Goal: Browse casually

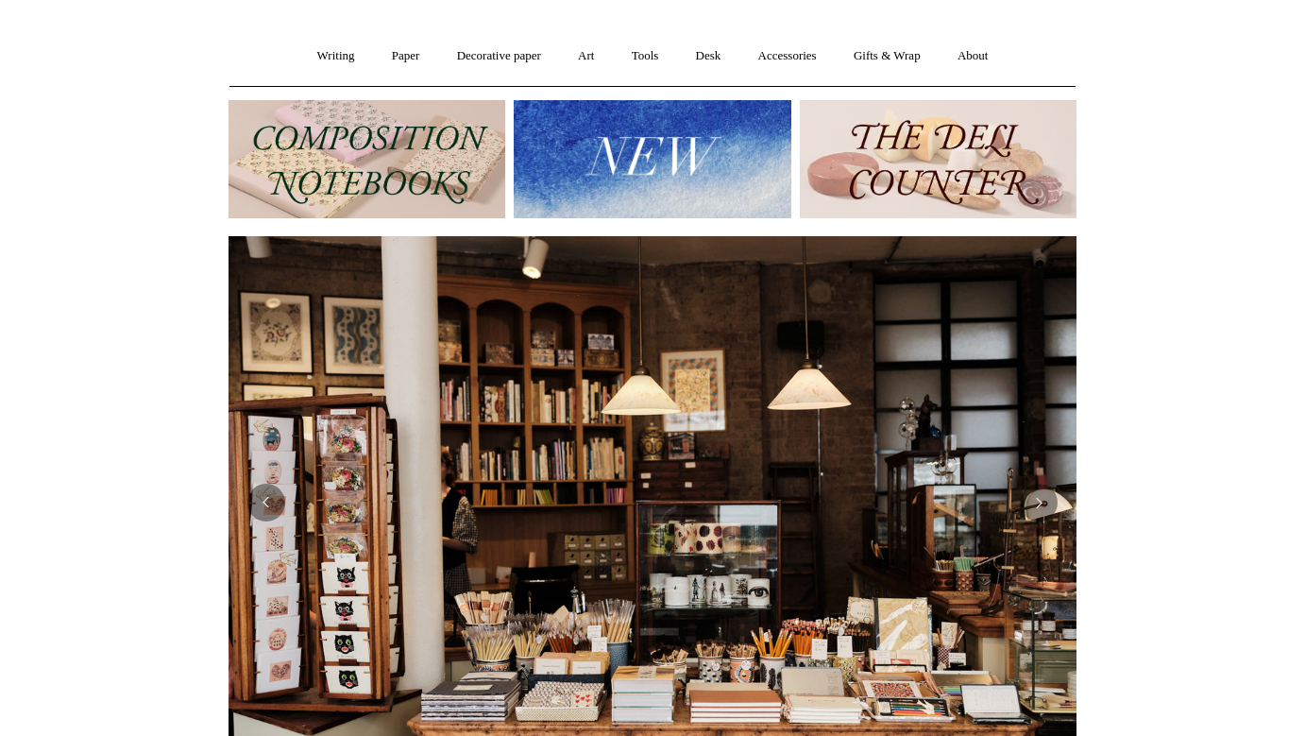
scroll to position [76, 0]
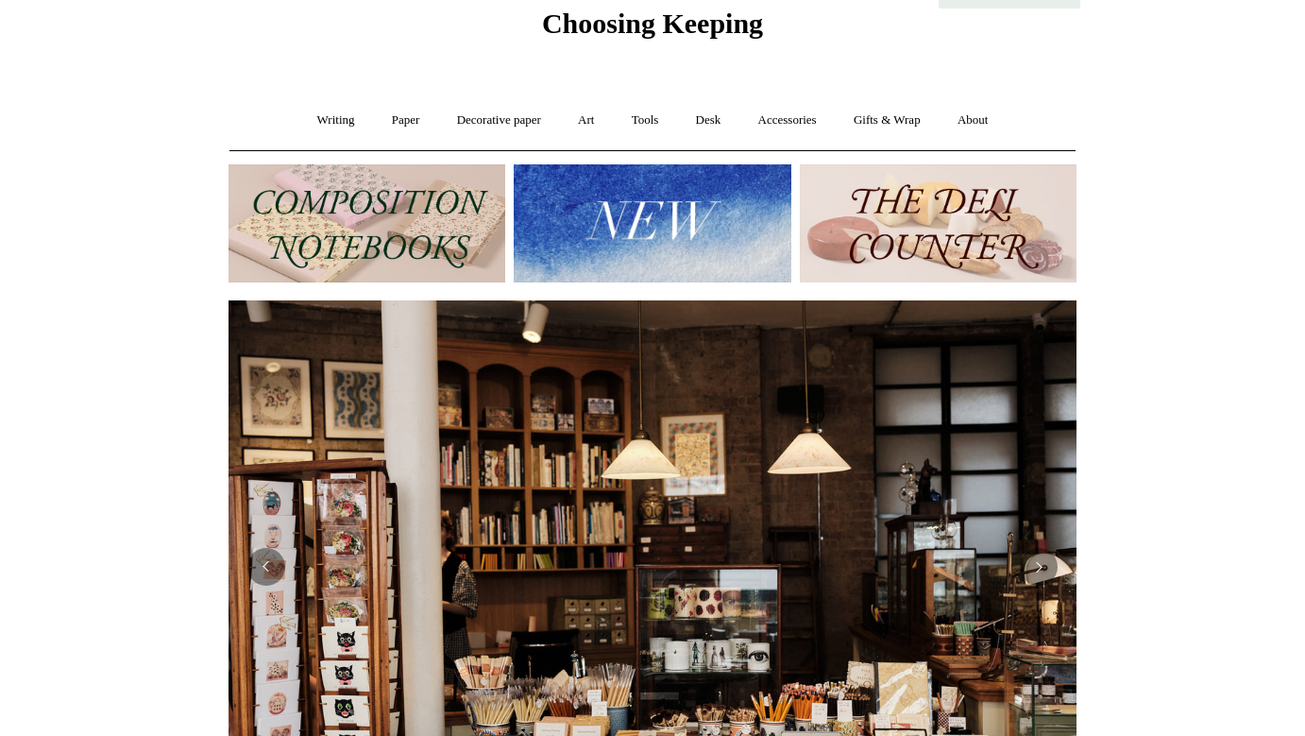
click at [623, 256] on img at bounding box center [652, 223] width 277 height 118
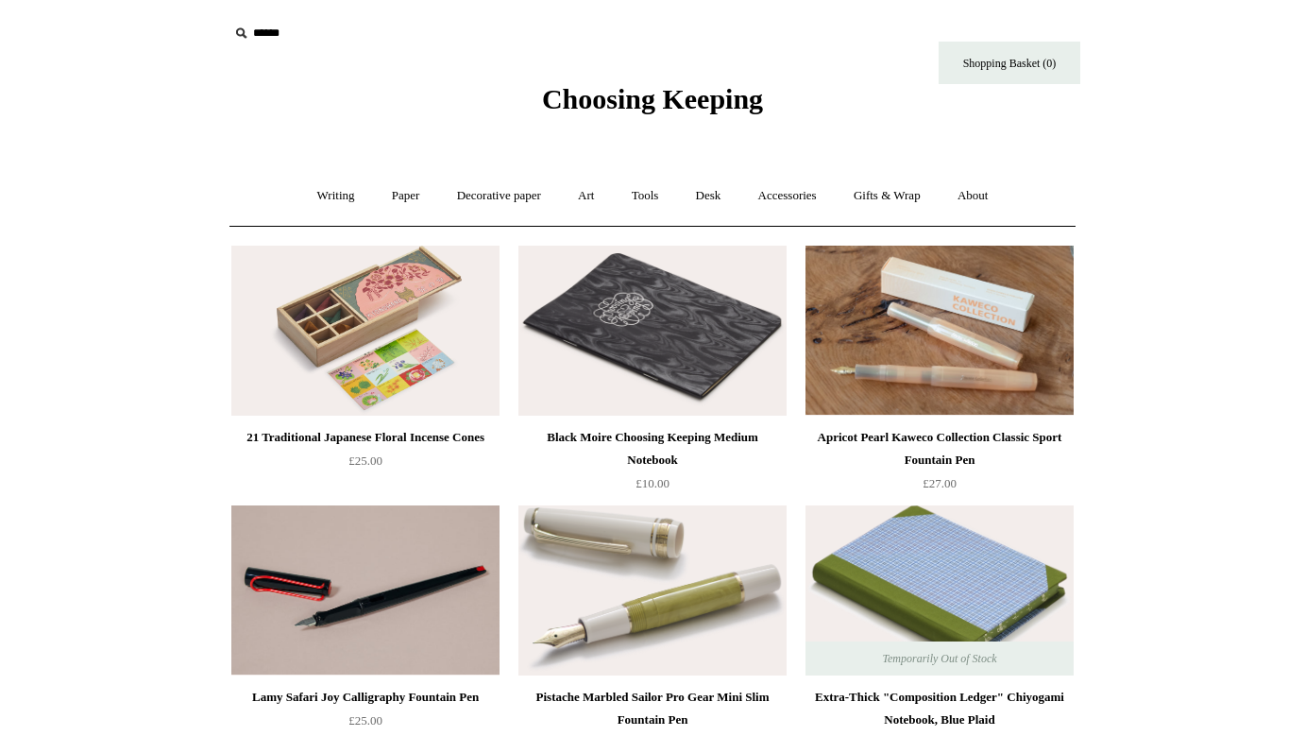
click at [411, 314] on img at bounding box center [365, 331] width 268 height 170
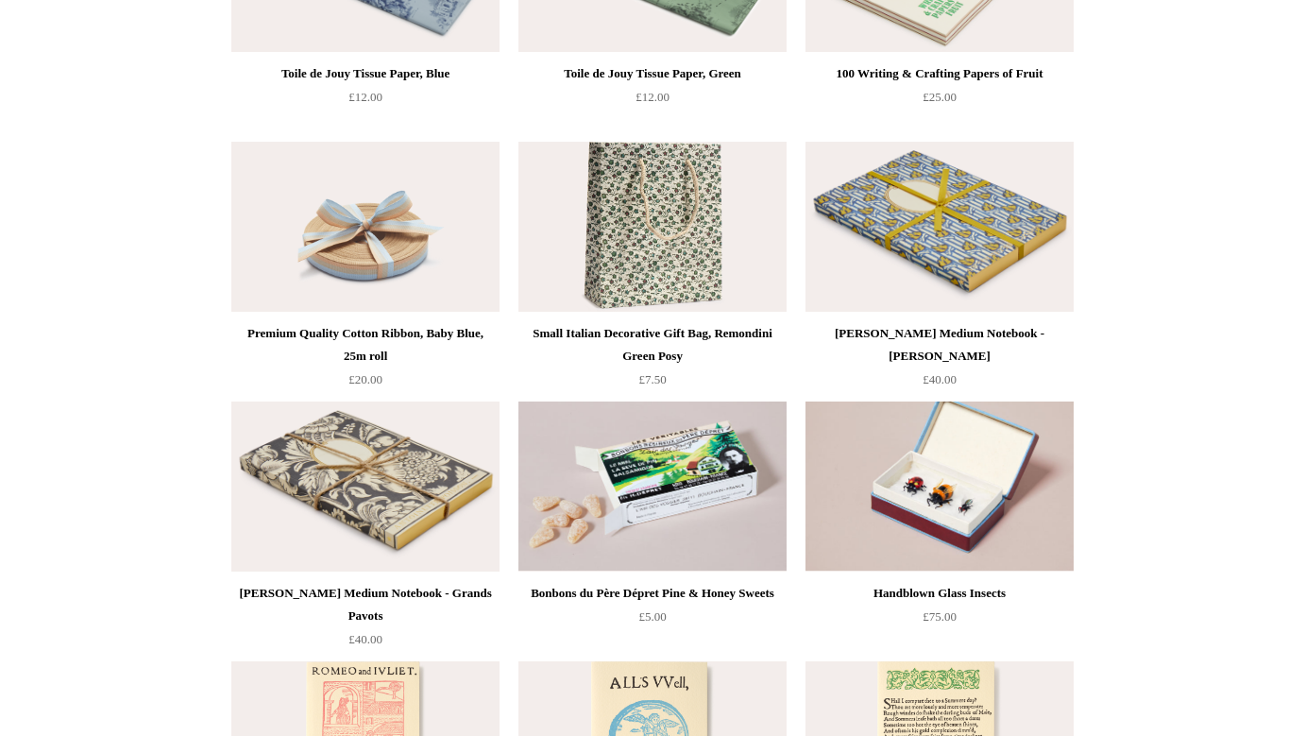
scroll to position [3257, 0]
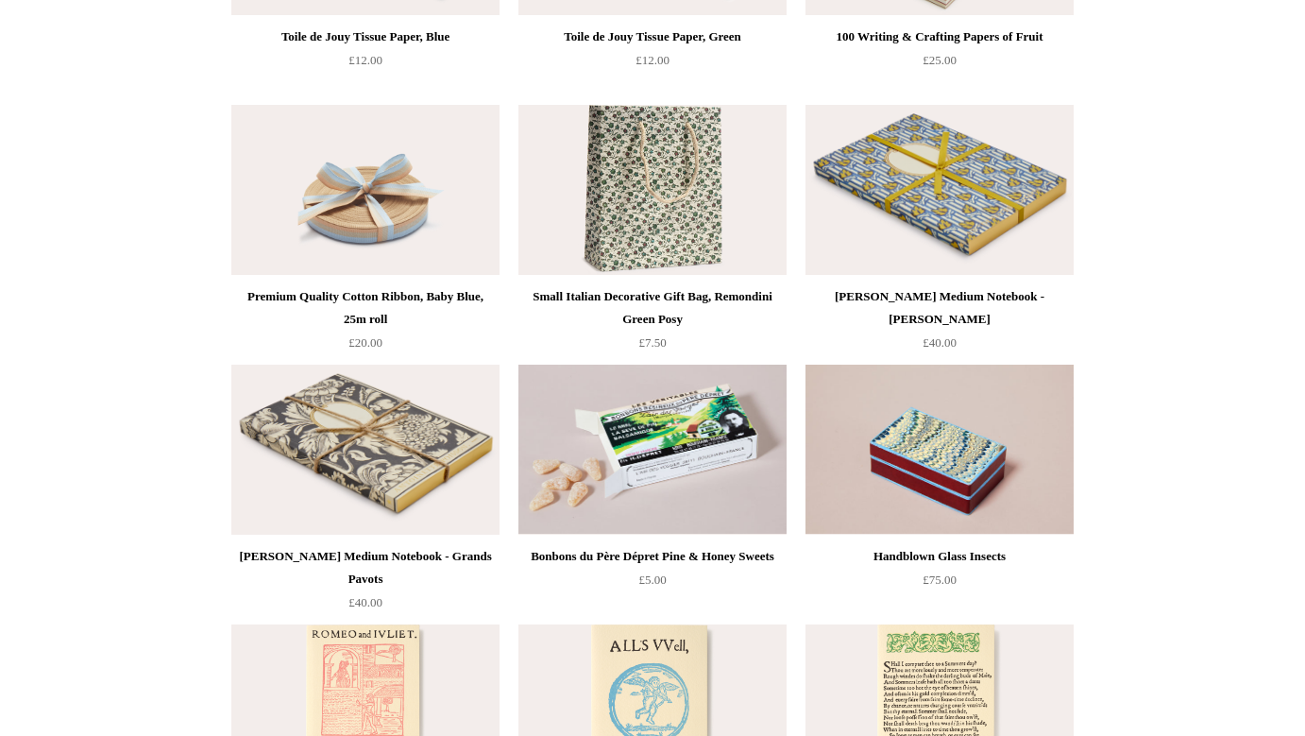
click at [940, 480] on img at bounding box center [939, 449] width 268 height 170
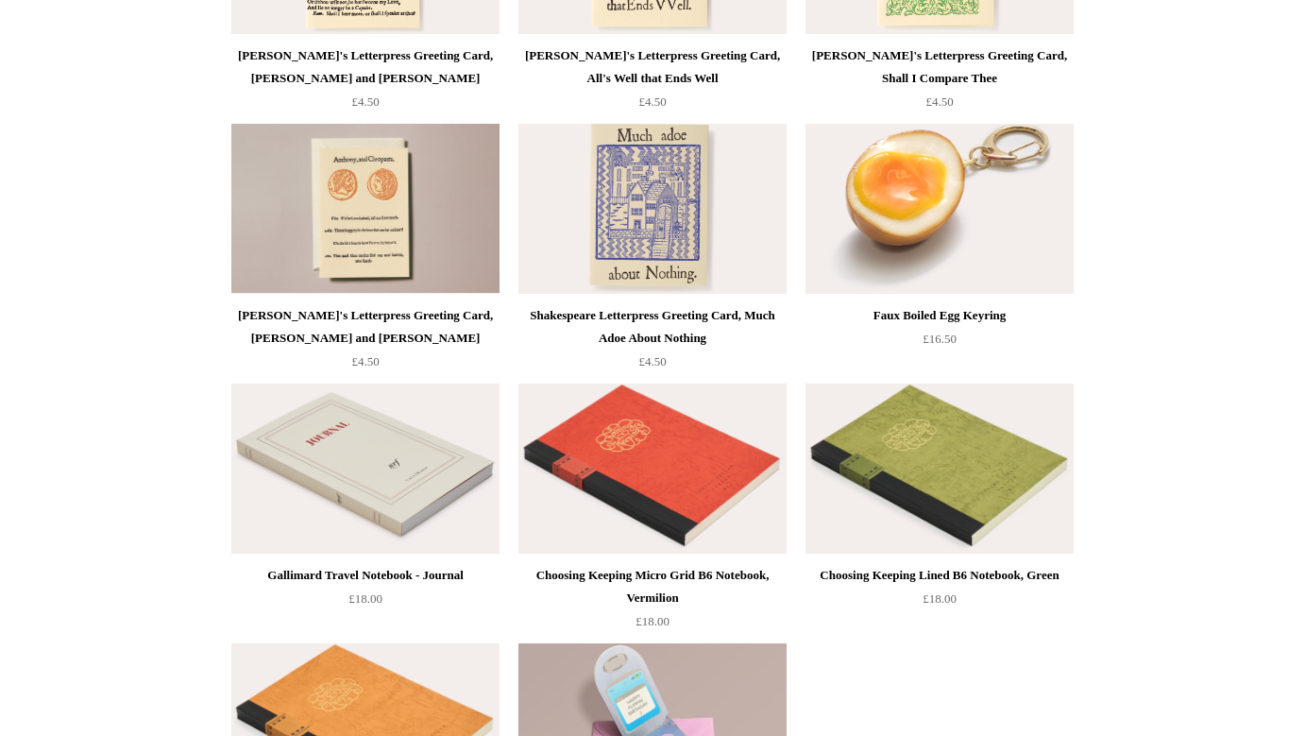
scroll to position [3963, 0]
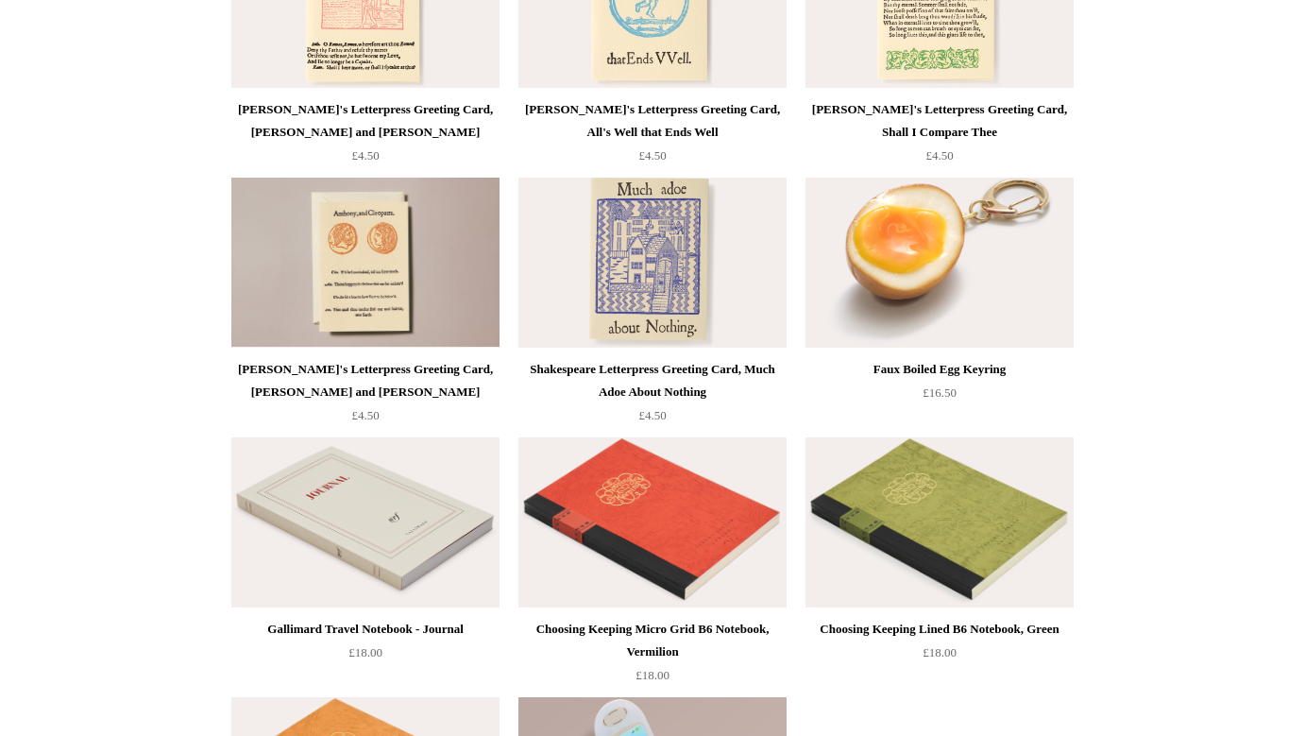
click at [1022, 261] on img at bounding box center [939, 263] width 268 height 170
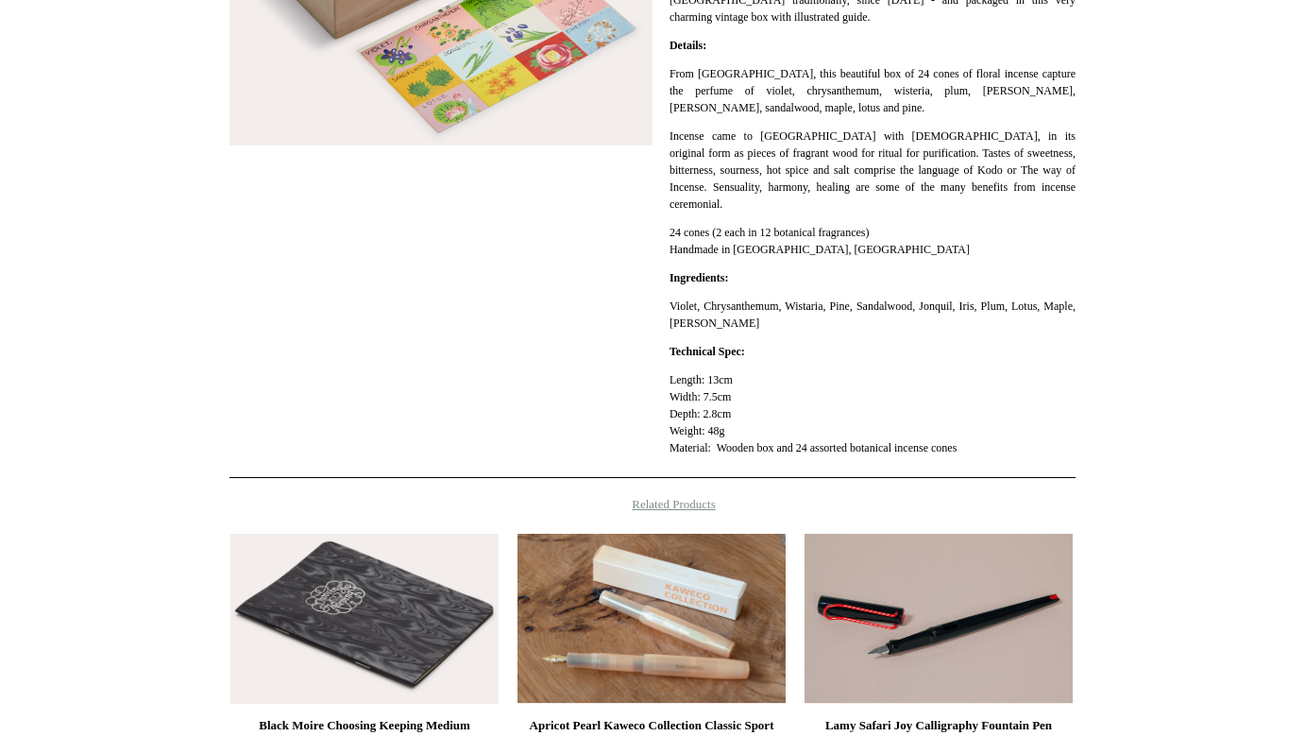
scroll to position [299, 0]
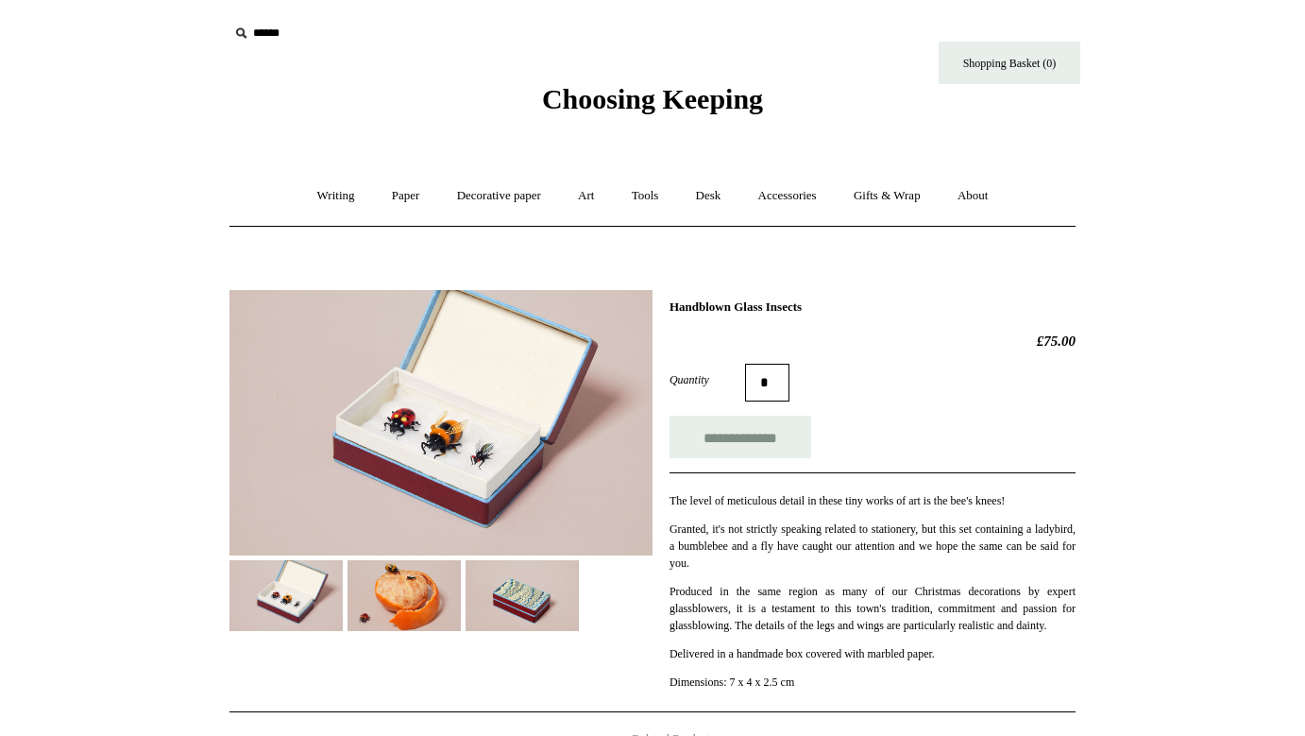
click at [453, 461] on img at bounding box center [440, 422] width 423 height 265
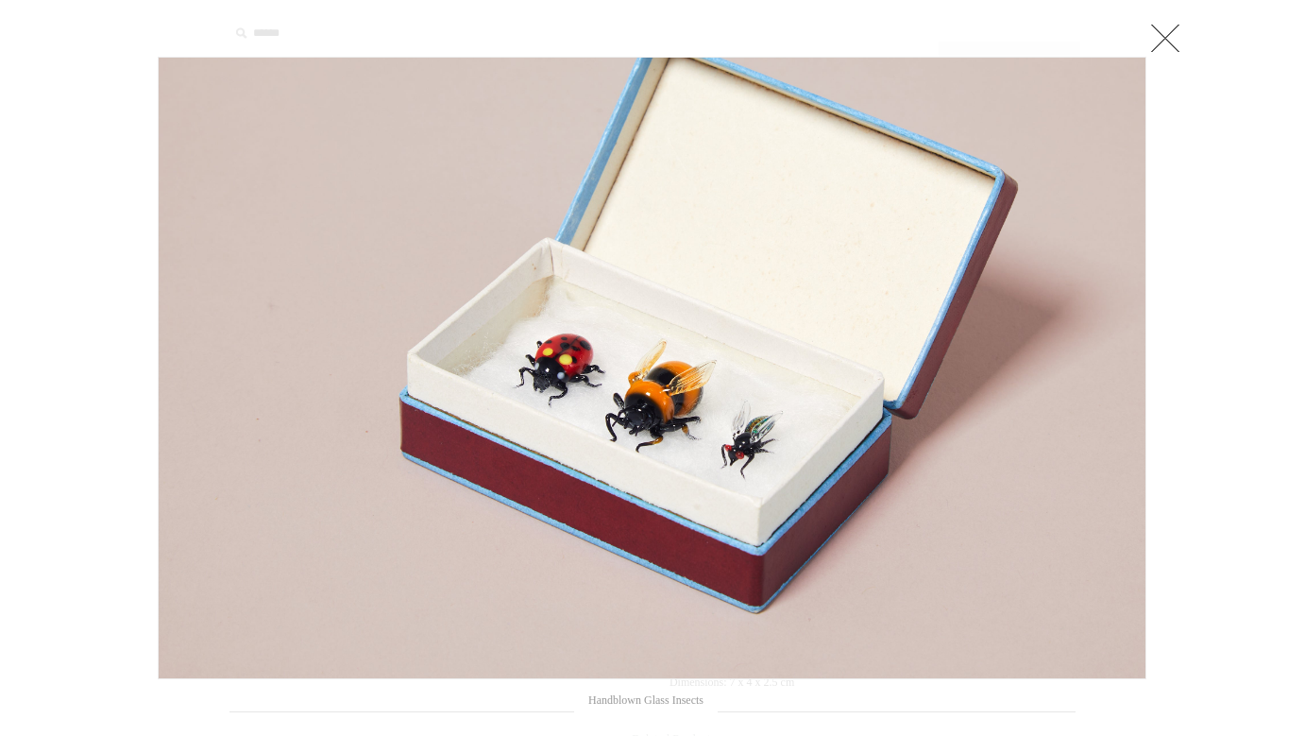
click at [125, 529] on div at bounding box center [652, 665] width 1305 height 1330
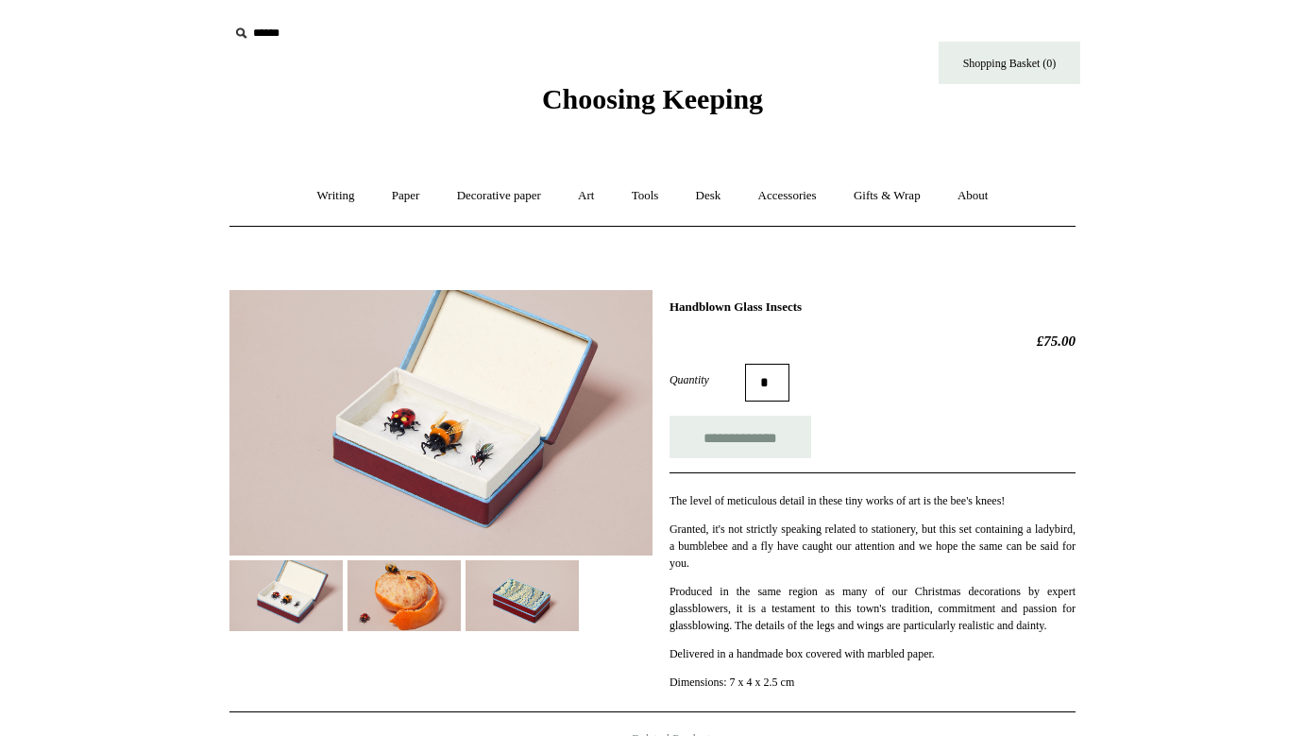
click at [423, 603] on img at bounding box center [403, 595] width 113 height 71
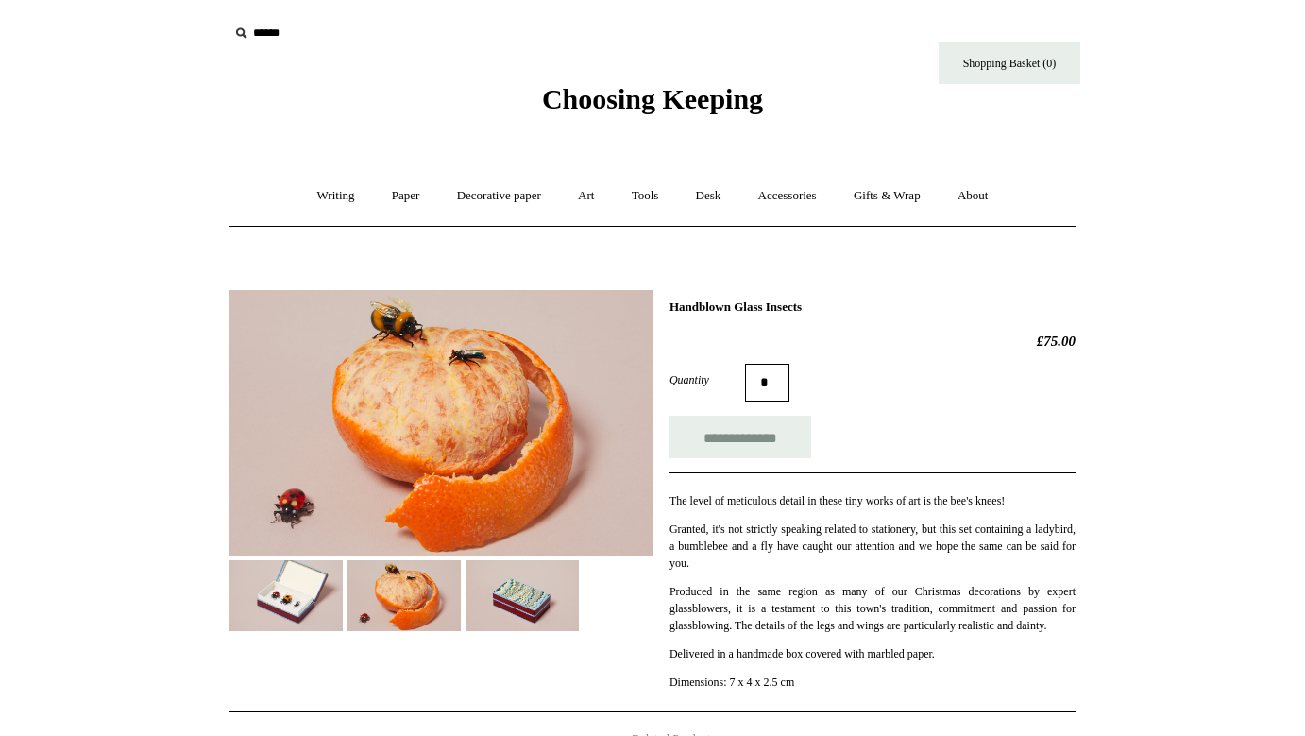
click at [522, 613] on img at bounding box center [522, 595] width 113 height 71
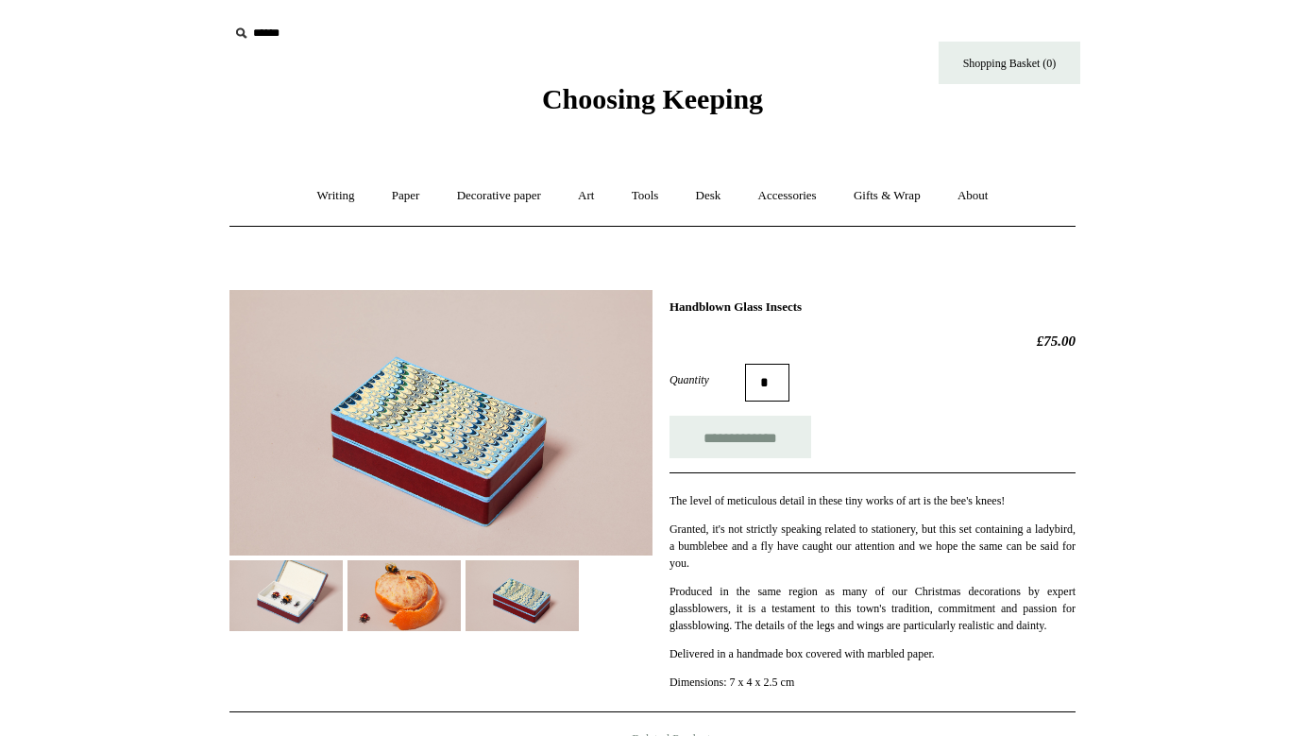
click at [417, 608] on img at bounding box center [403, 595] width 113 height 71
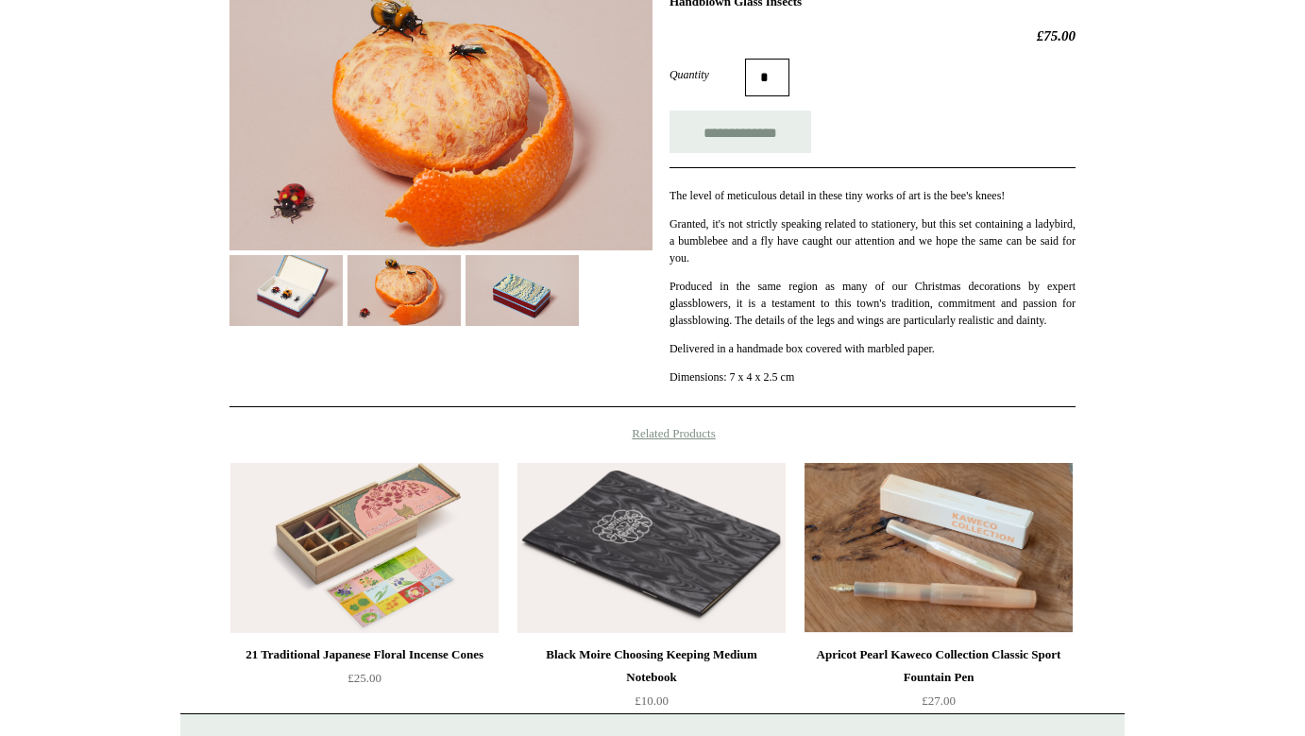
scroll to position [344, 0]
